Goal: Task Accomplishment & Management: Use online tool/utility

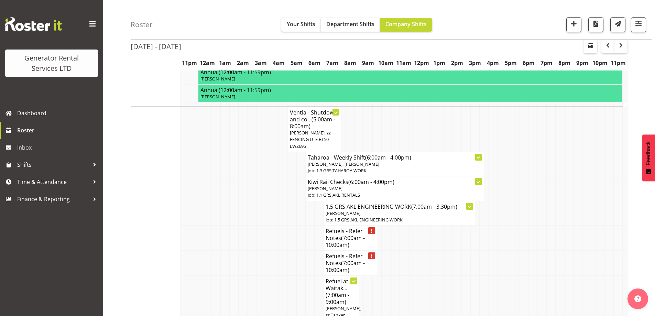
scroll to position [573, 0]
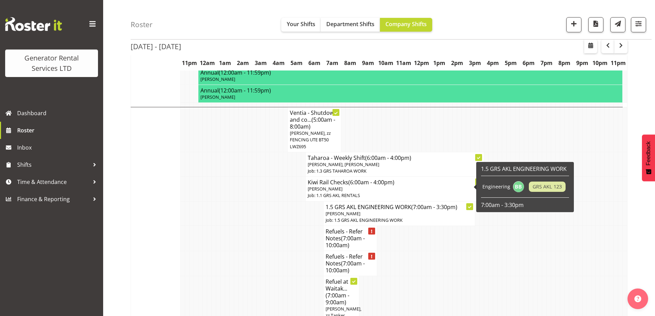
click at [269, 201] on td at bounding box center [268, 213] width 4 height 24
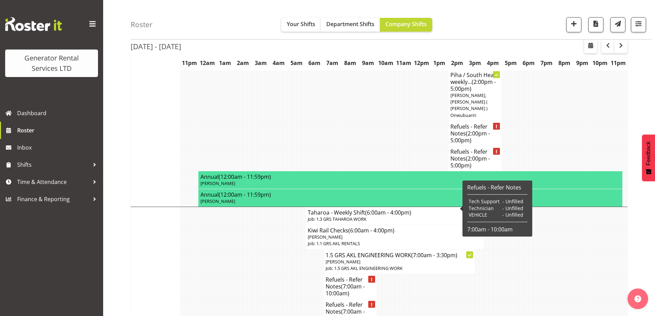
scroll to position [1123, 0]
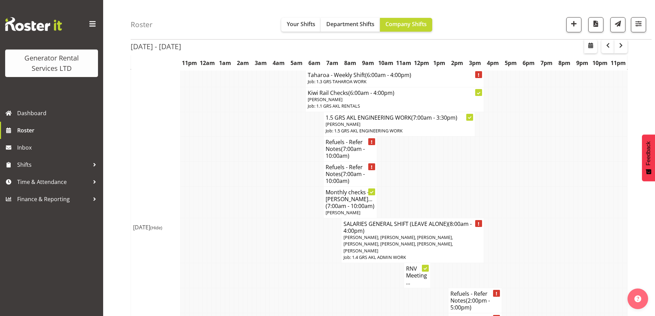
click at [285, 218] on td at bounding box center [286, 240] width 4 height 45
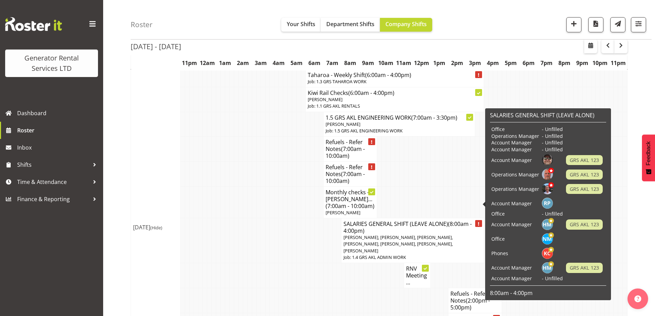
click at [304, 263] on td at bounding box center [303, 275] width 4 height 25
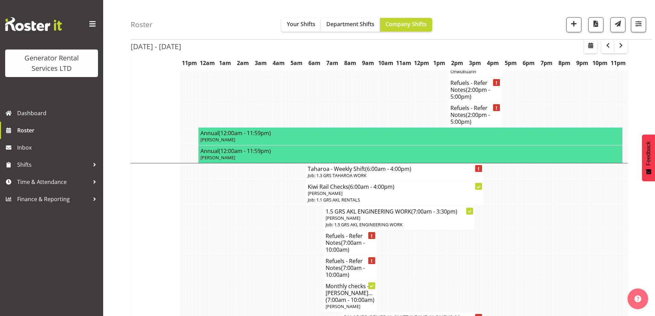
scroll to position [1020, 0]
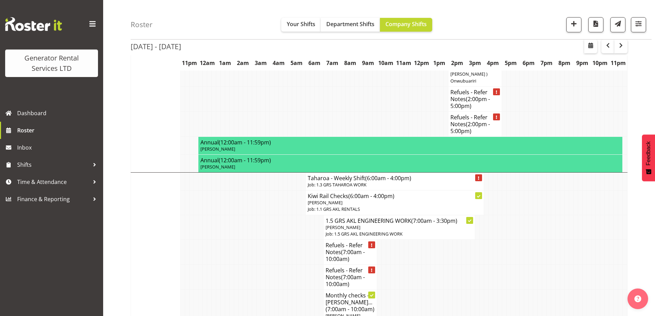
click at [297, 265] on td at bounding box center [299, 277] width 4 height 25
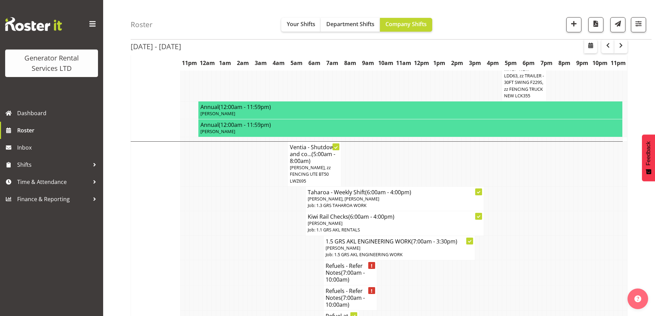
scroll to position [573, 0]
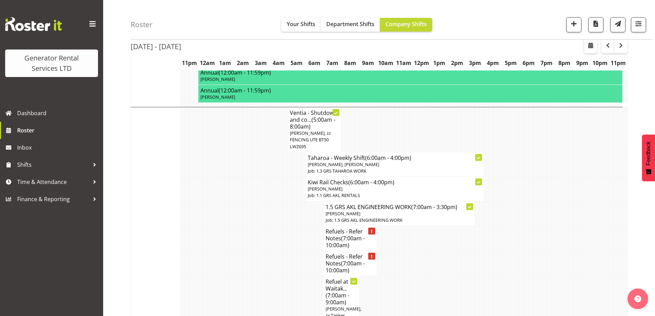
click at [275, 226] on td at bounding box center [277, 238] width 4 height 25
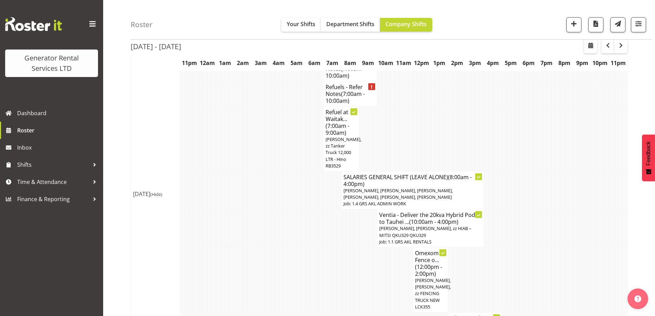
scroll to position [814, 0]
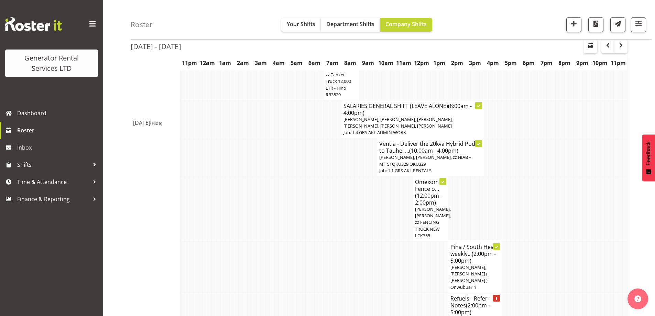
click at [566, 177] on td at bounding box center [567, 209] width 4 height 65
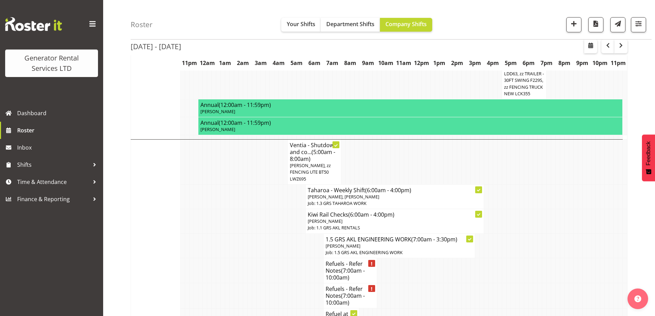
scroll to position [538, 0]
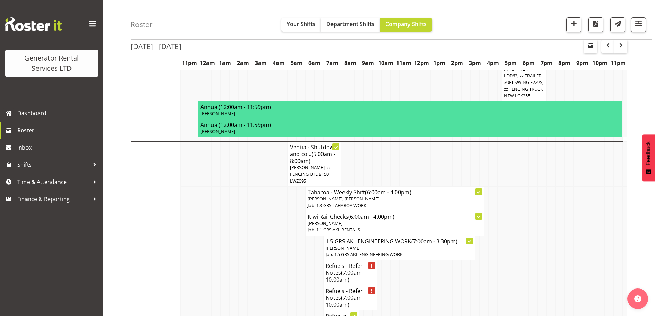
click at [293, 236] on td at bounding box center [294, 248] width 4 height 24
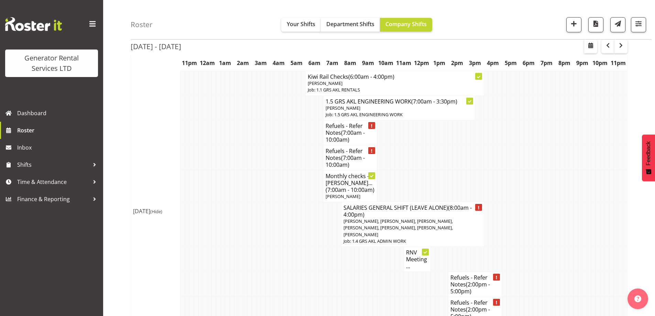
scroll to position [1192, 0]
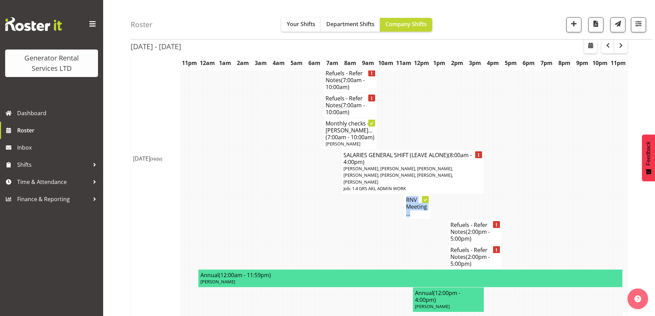
drag, startPoint x: 381, startPoint y: 168, endPoint x: 376, endPoint y: 157, distance: 11.4
click at [333, 244] on td at bounding box center [334, 256] width 4 height 25
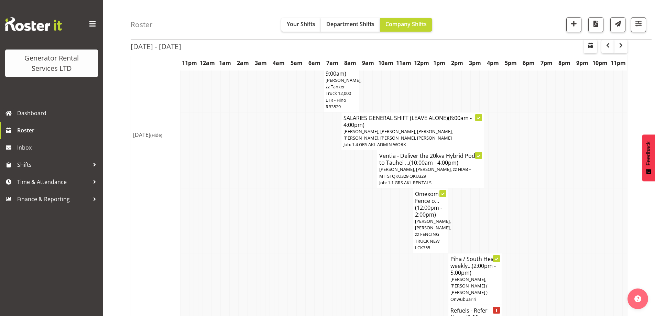
scroll to position [848, 0]
